Goal: Navigation & Orientation: Understand site structure

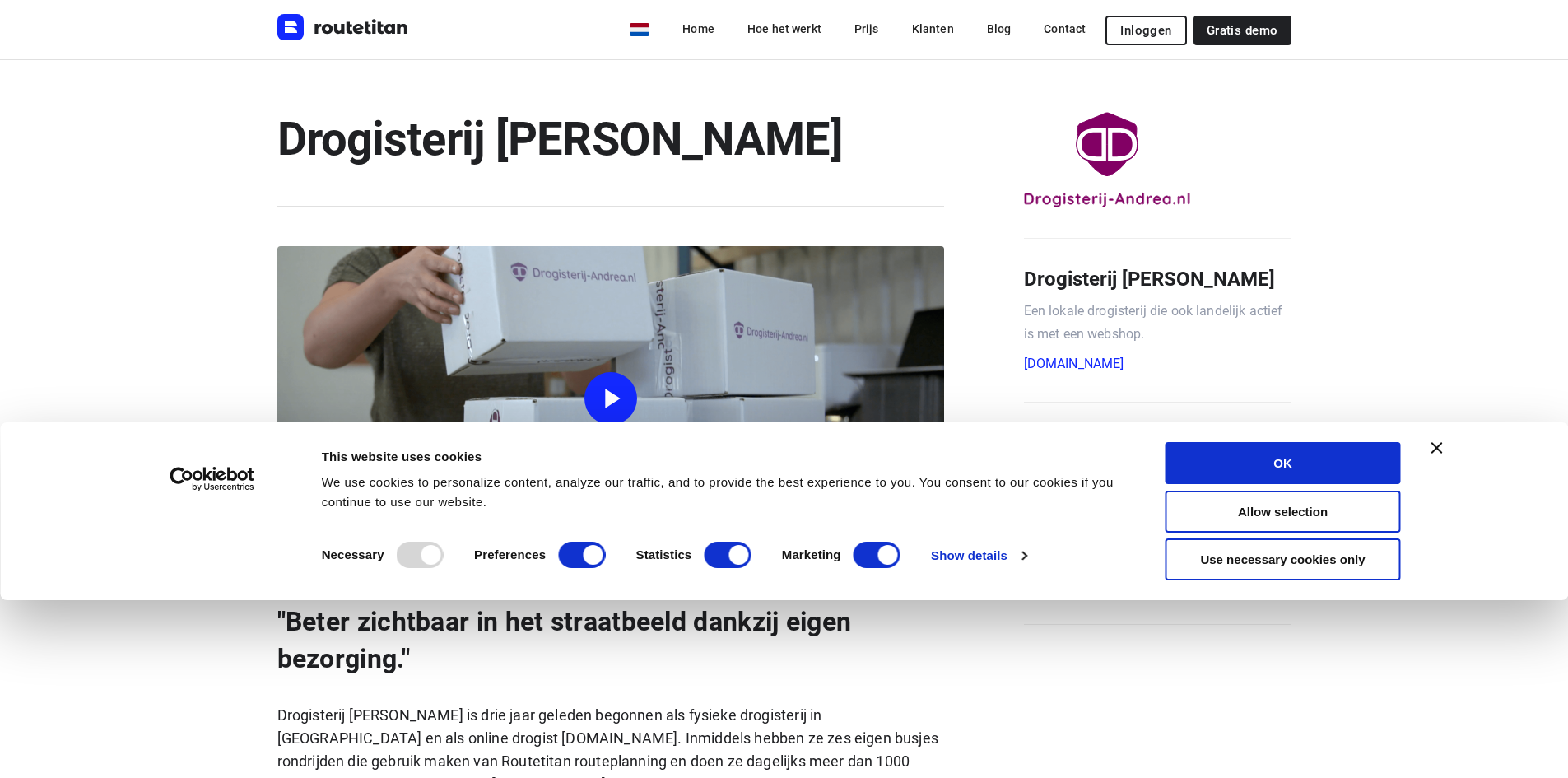
click at [1430, 440] on div "Consent Details [#IABV2SETTINGS#] About This website uses cookies We use cookie…" at bounding box center [784, 511] width 1568 height 178
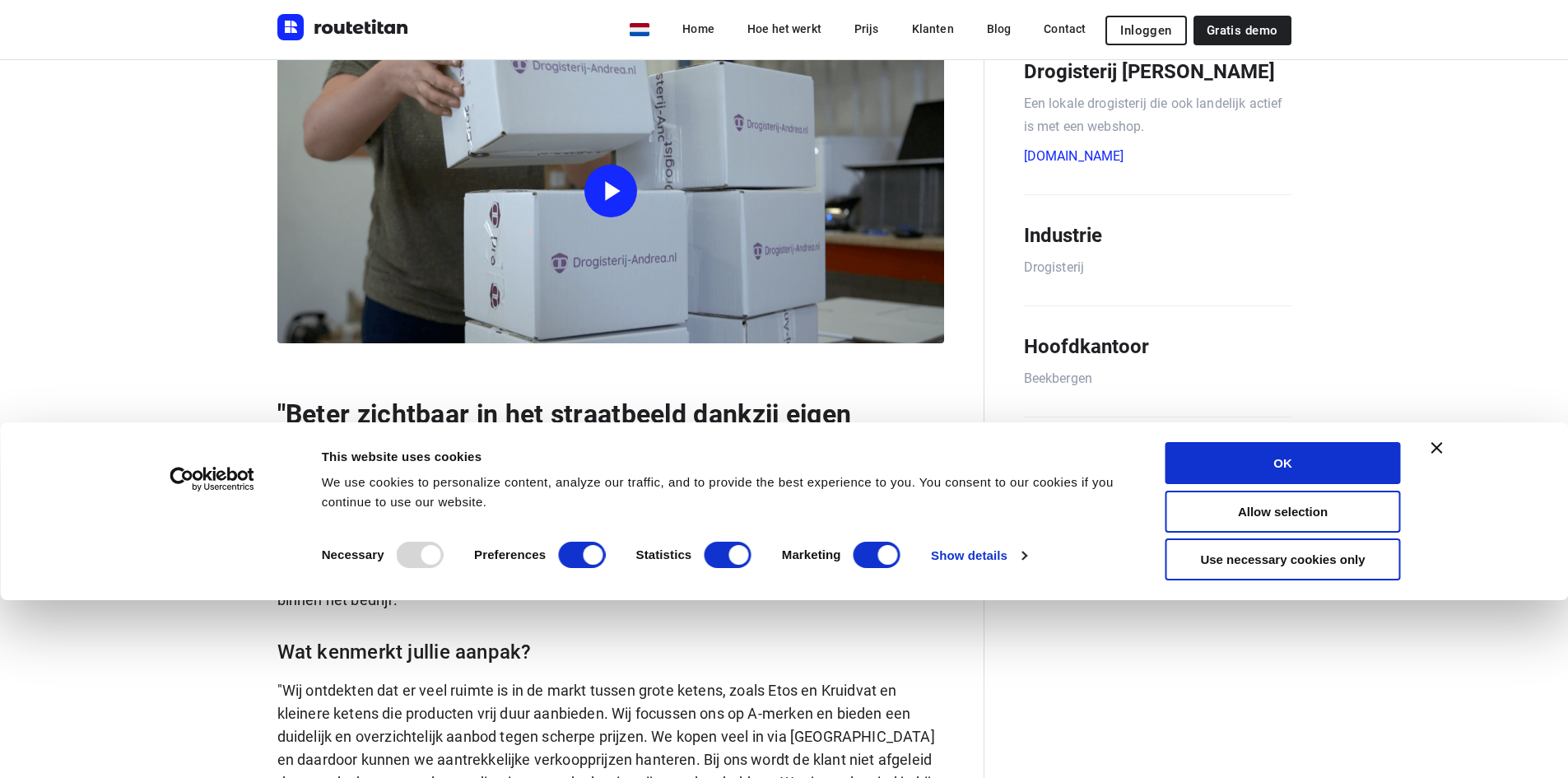
scroll to position [82, 0]
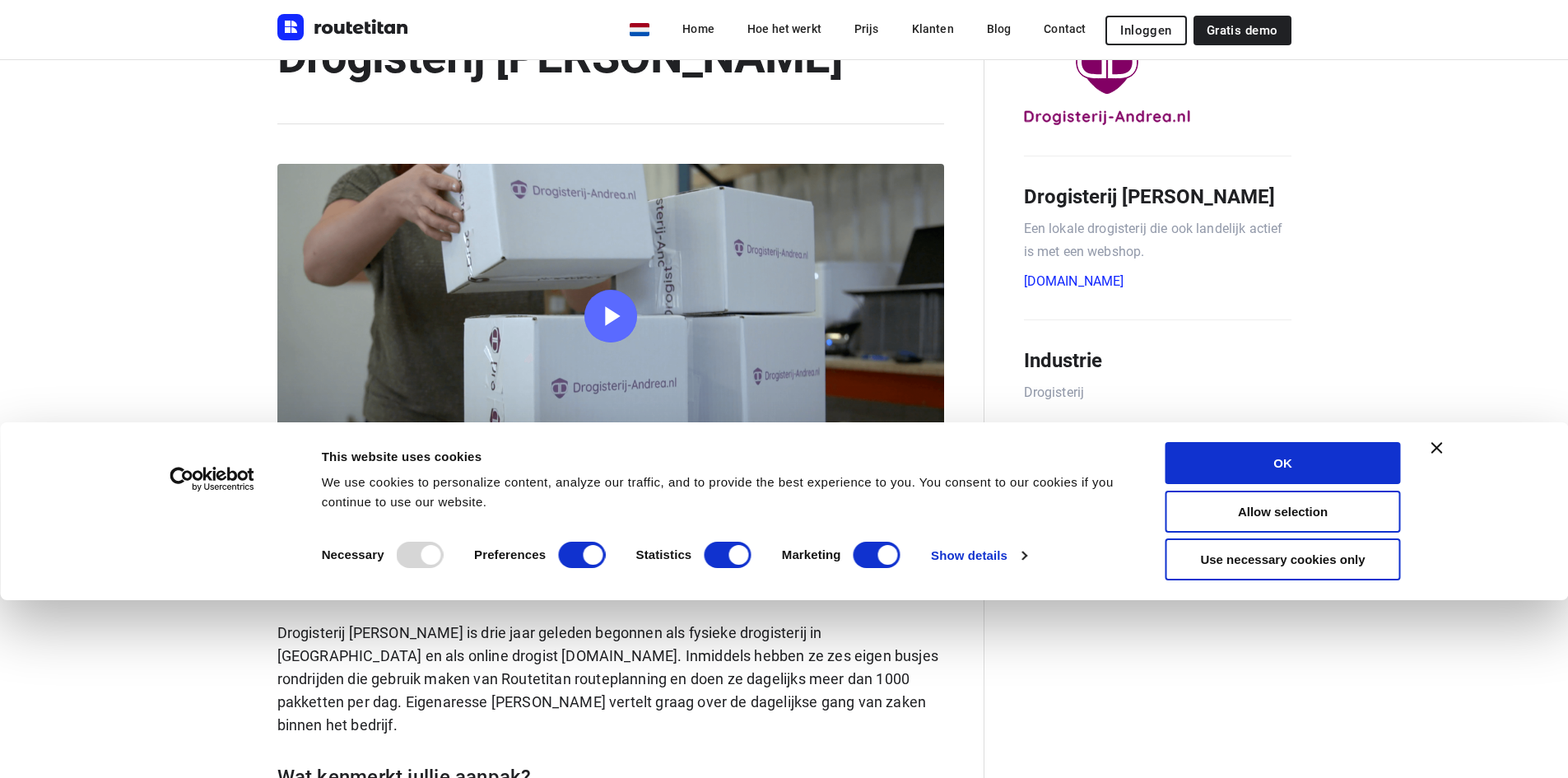
click at [621, 307] on icon "button" at bounding box center [611, 317] width 33 height 33
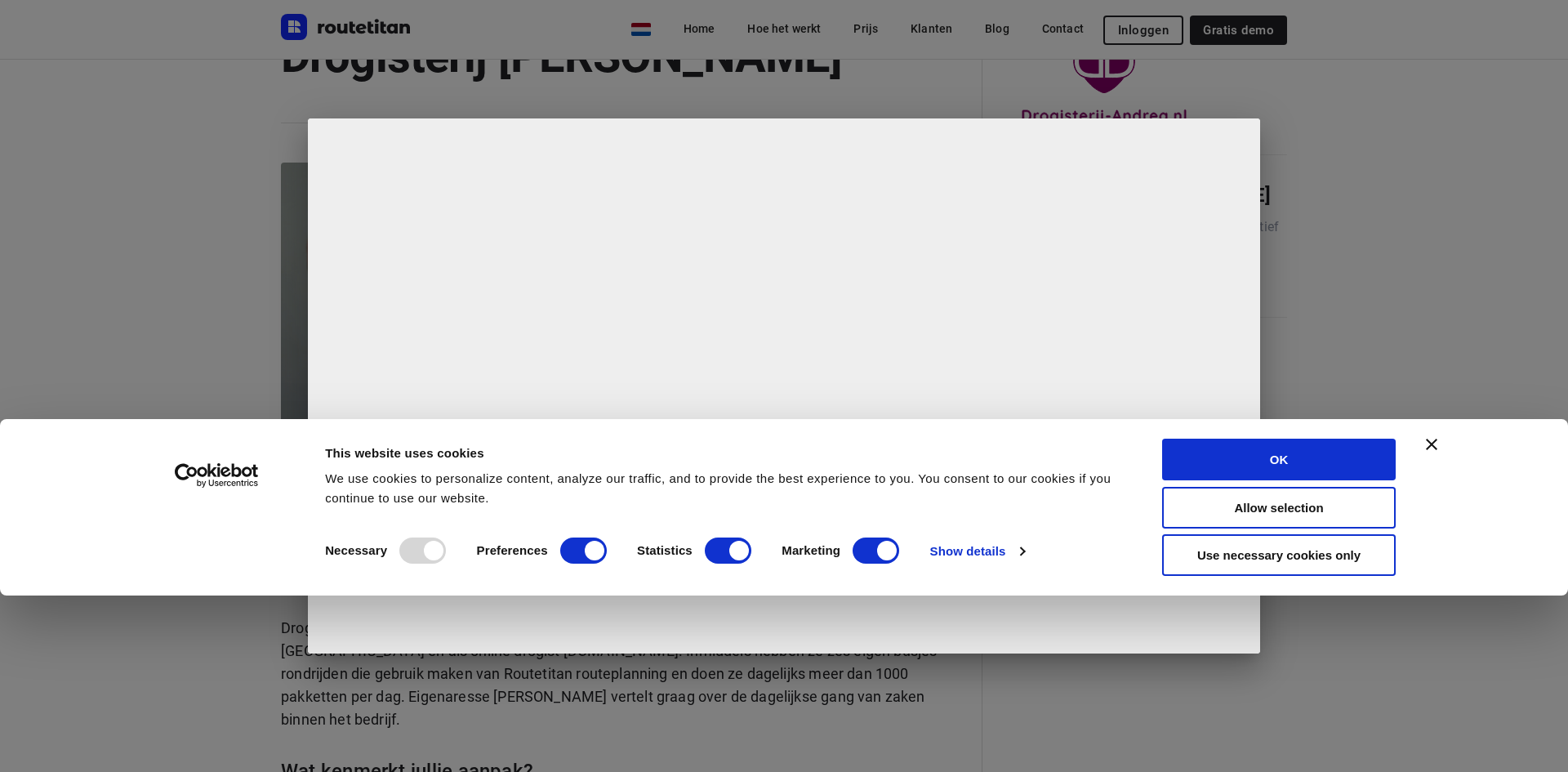
click at [1322, 258] on div at bounding box center [784, 386] width 1568 height 772
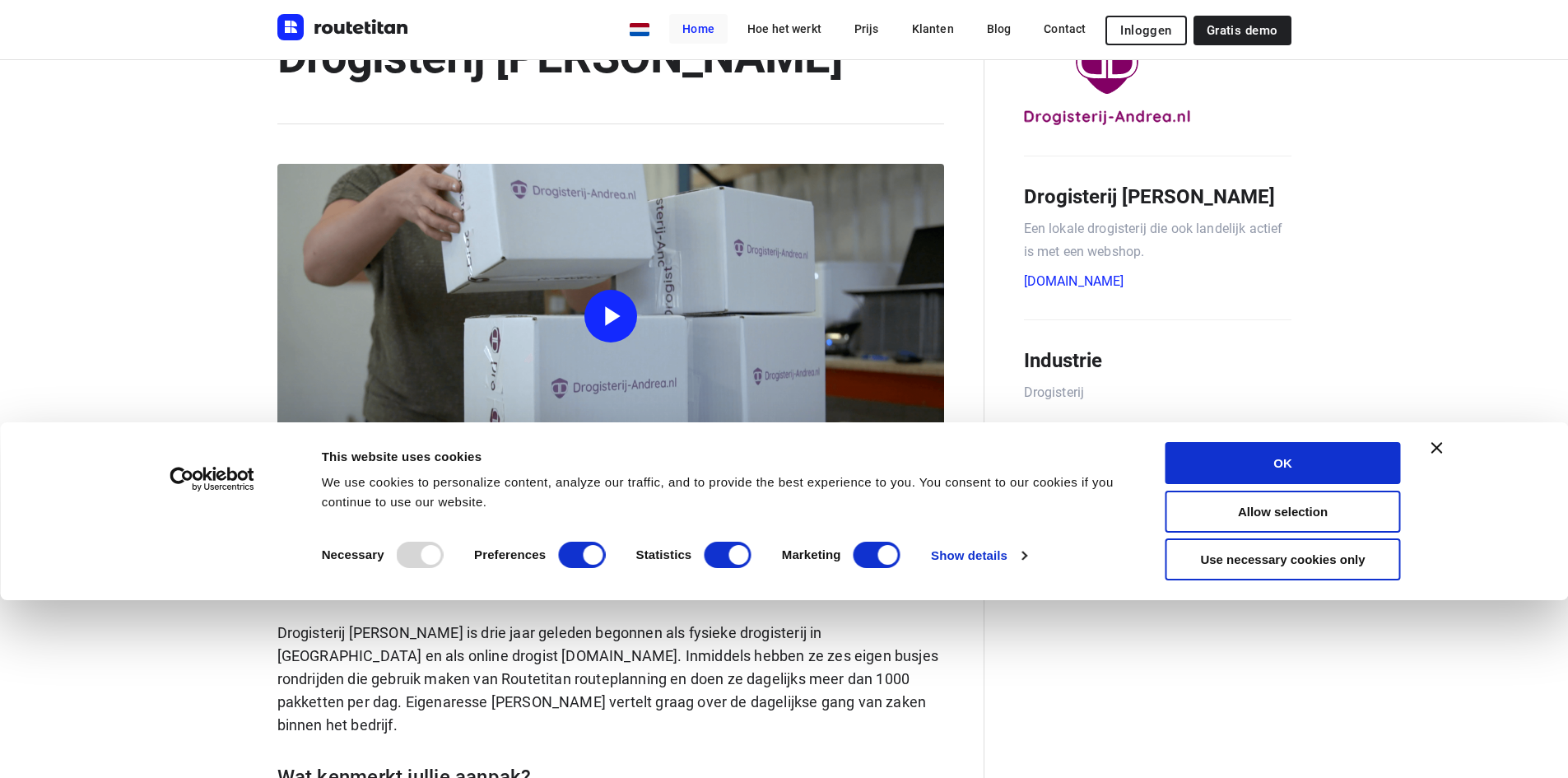
click at [710, 27] on link "Home" at bounding box center [698, 29] width 58 height 30
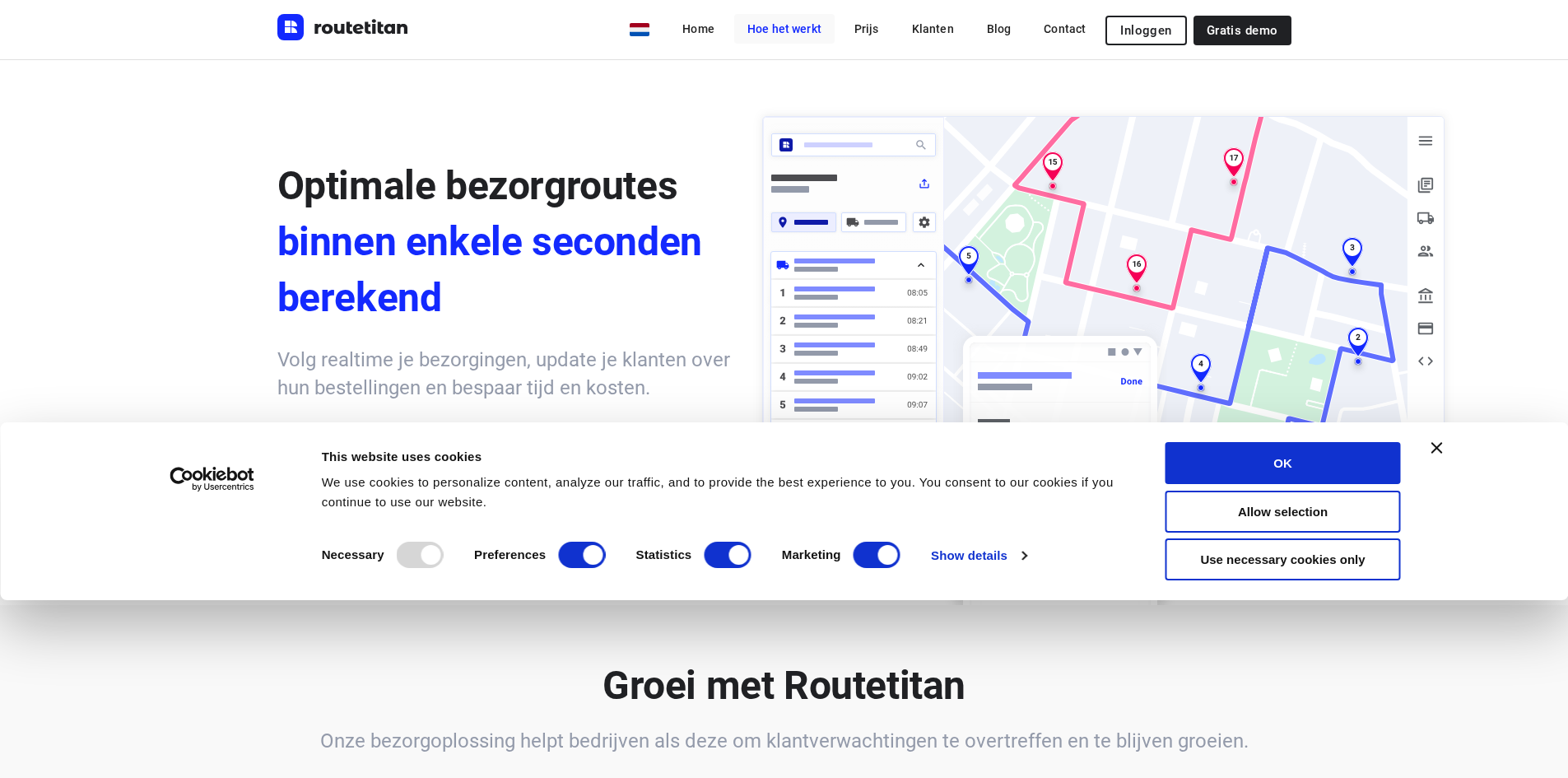
click at [804, 30] on link "Hoe het werkt" at bounding box center [784, 29] width 100 height 30
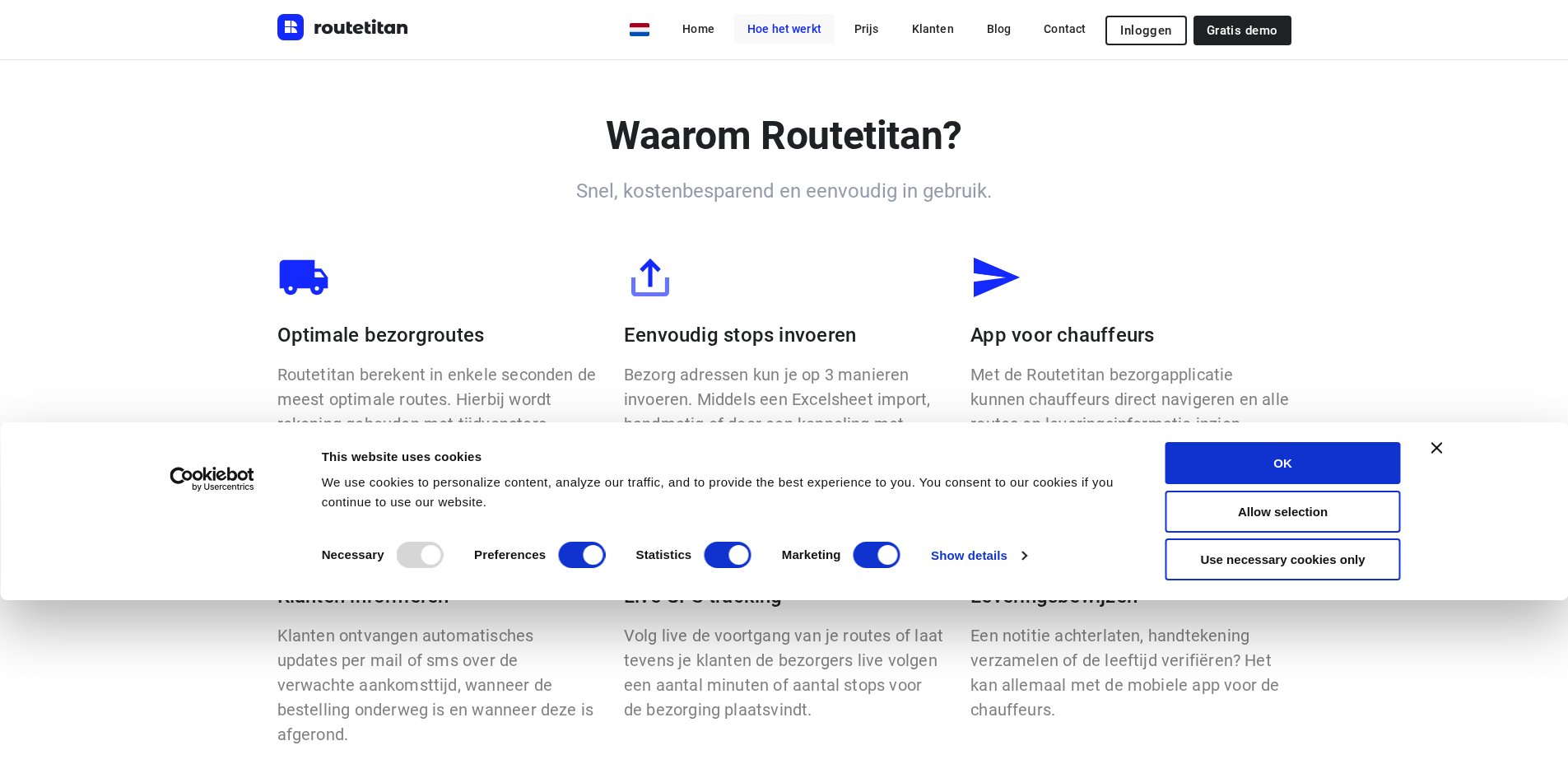
scroll to position [1032, 0]
